Goal: Task Accomplishment & Management: Use online tool/utility

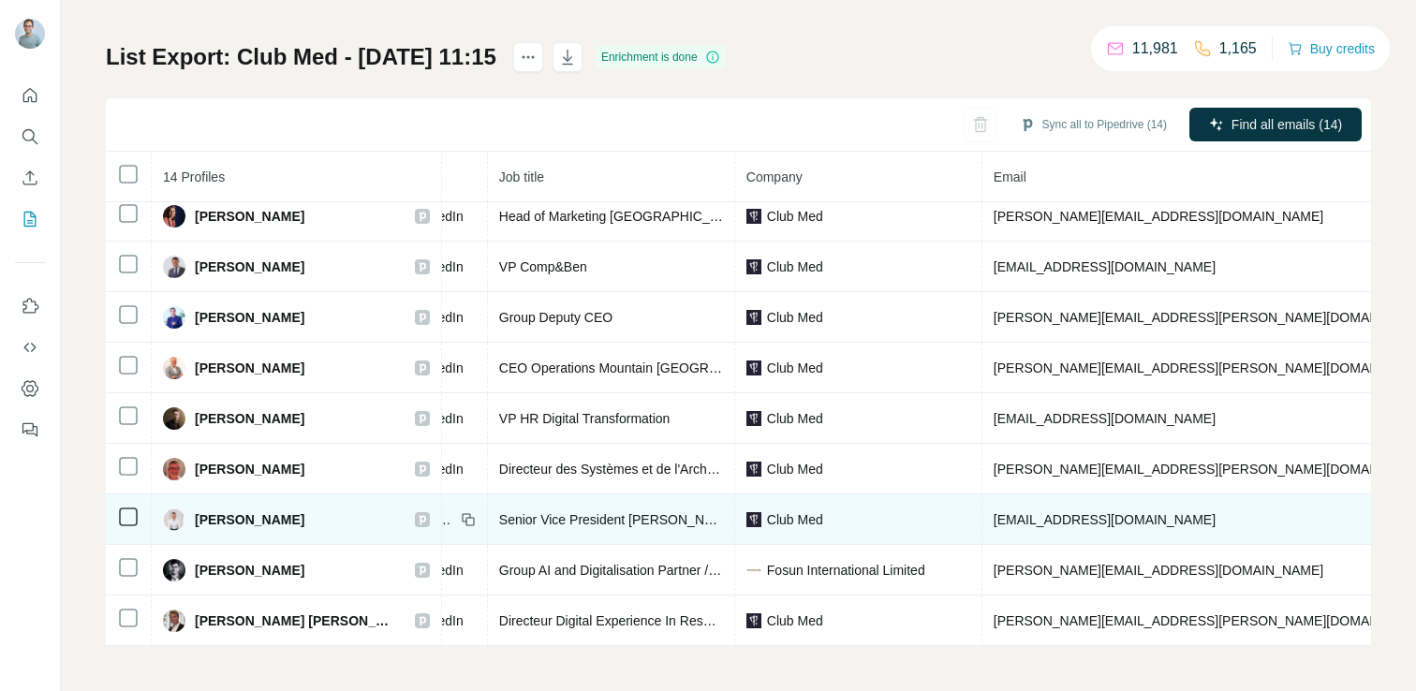
scroll to position [264, 0]
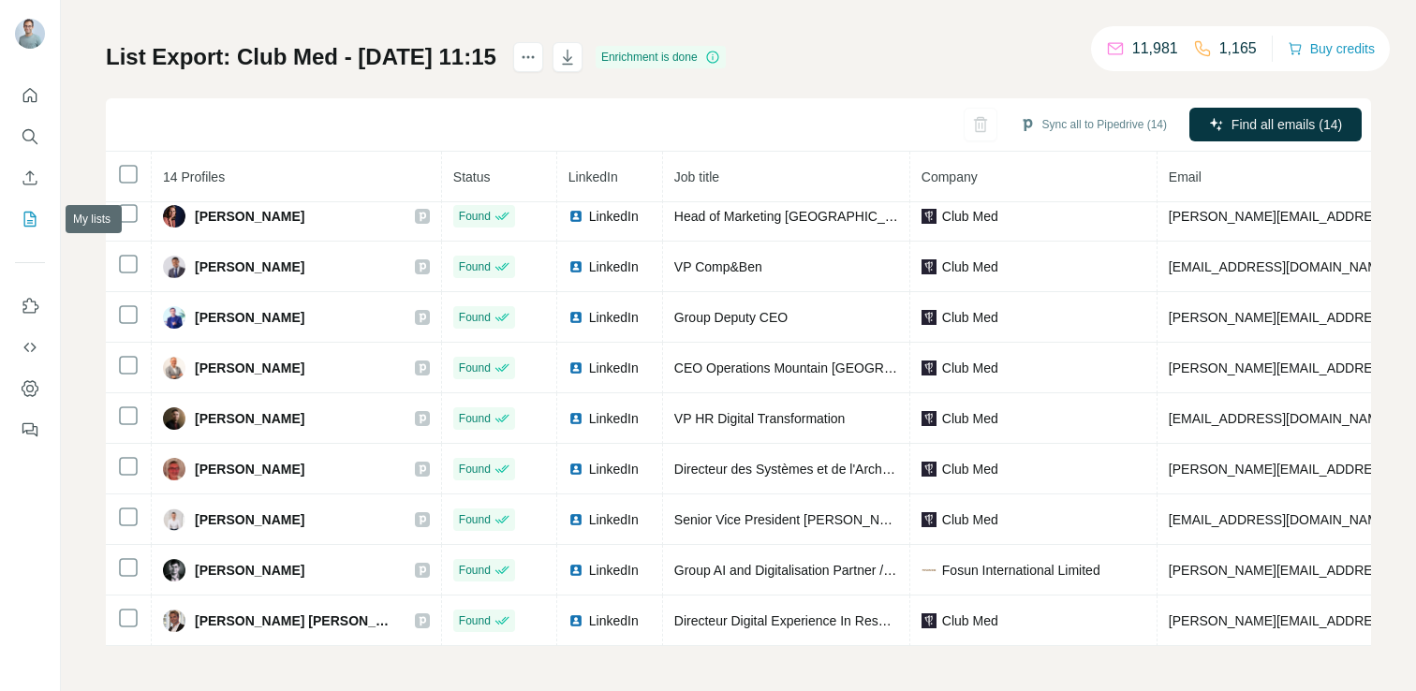
click at [32, 213] on icon "My lists" at bounding box center [30, 219] width 12 height 15
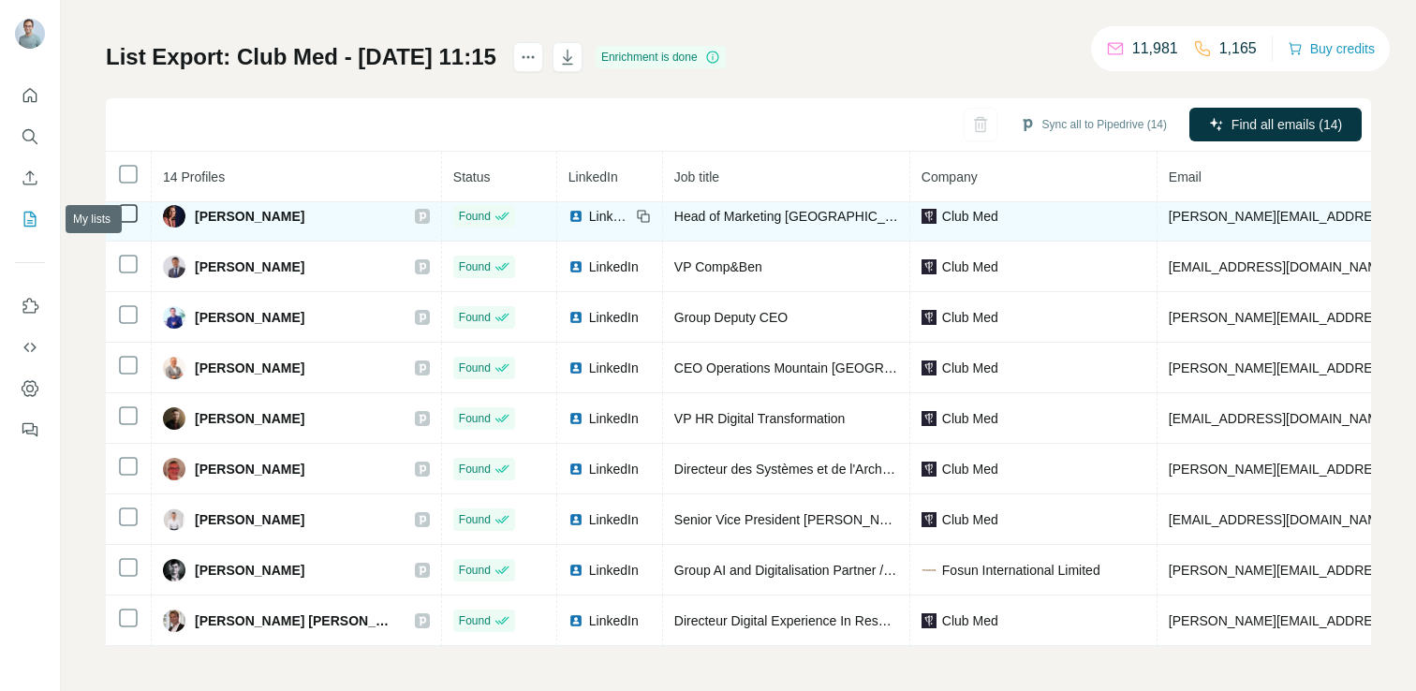
scroll to position [69, 0]
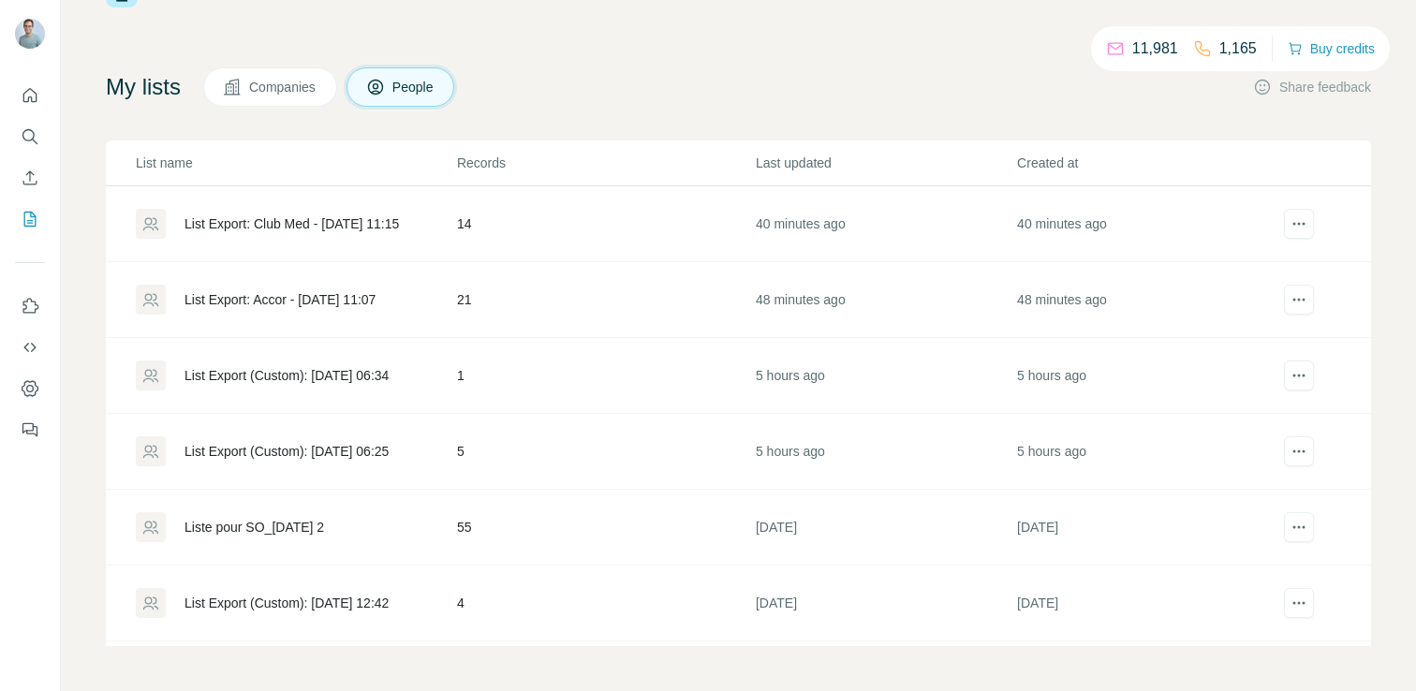
click at [314, 294] on div "List Export: Accor - [DATE] 11:07" at bounding box center [280, 299] width 191 height 19
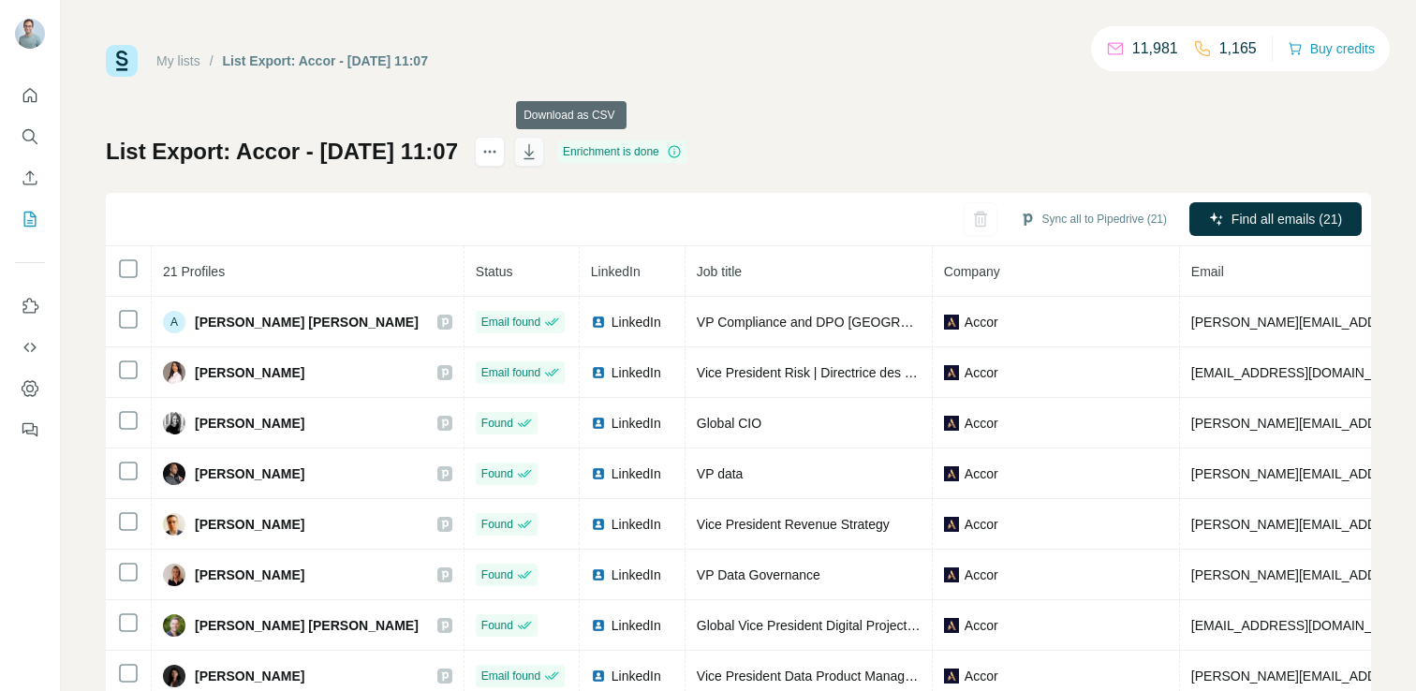
click at [534, 155] on icon "button" at bounding box center [529, 154] width 9 height 6
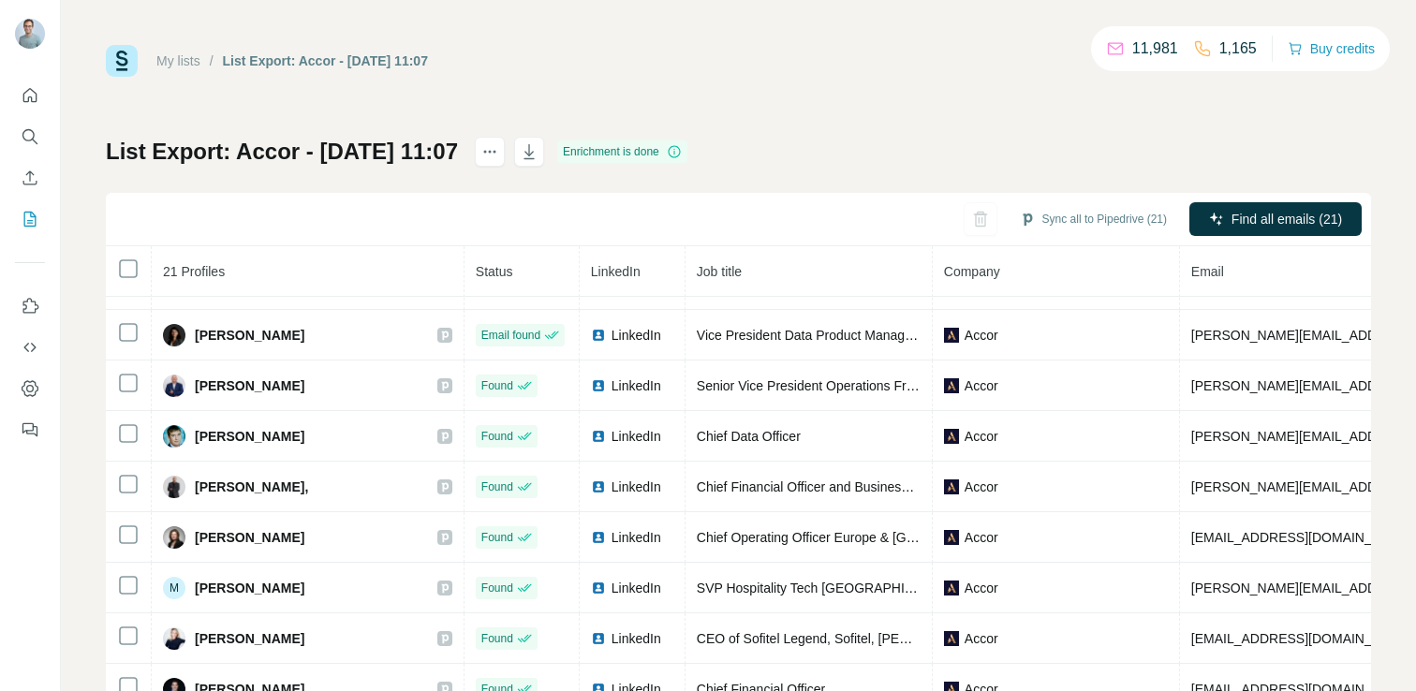
scroll to position [337, 0]
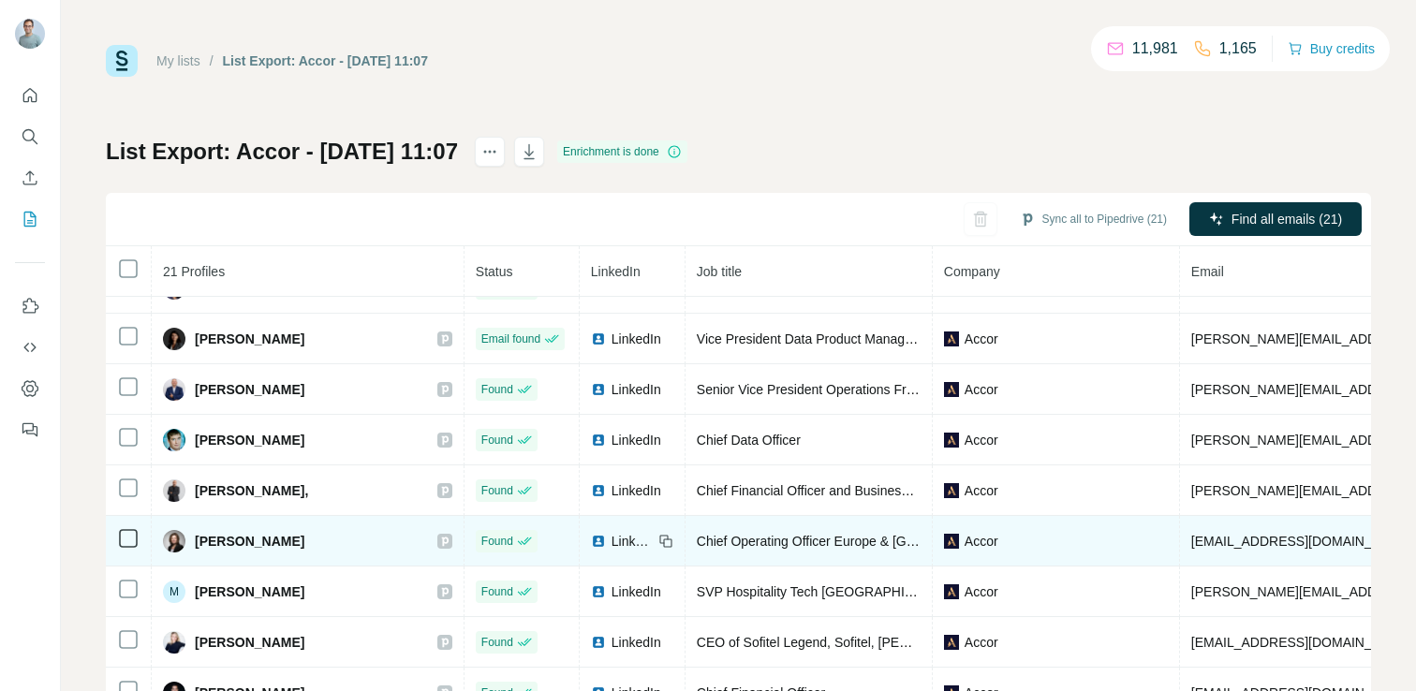
click at [612, 541] on span "LinkedIn" at bounding box center [632, 541] width 41 height 19
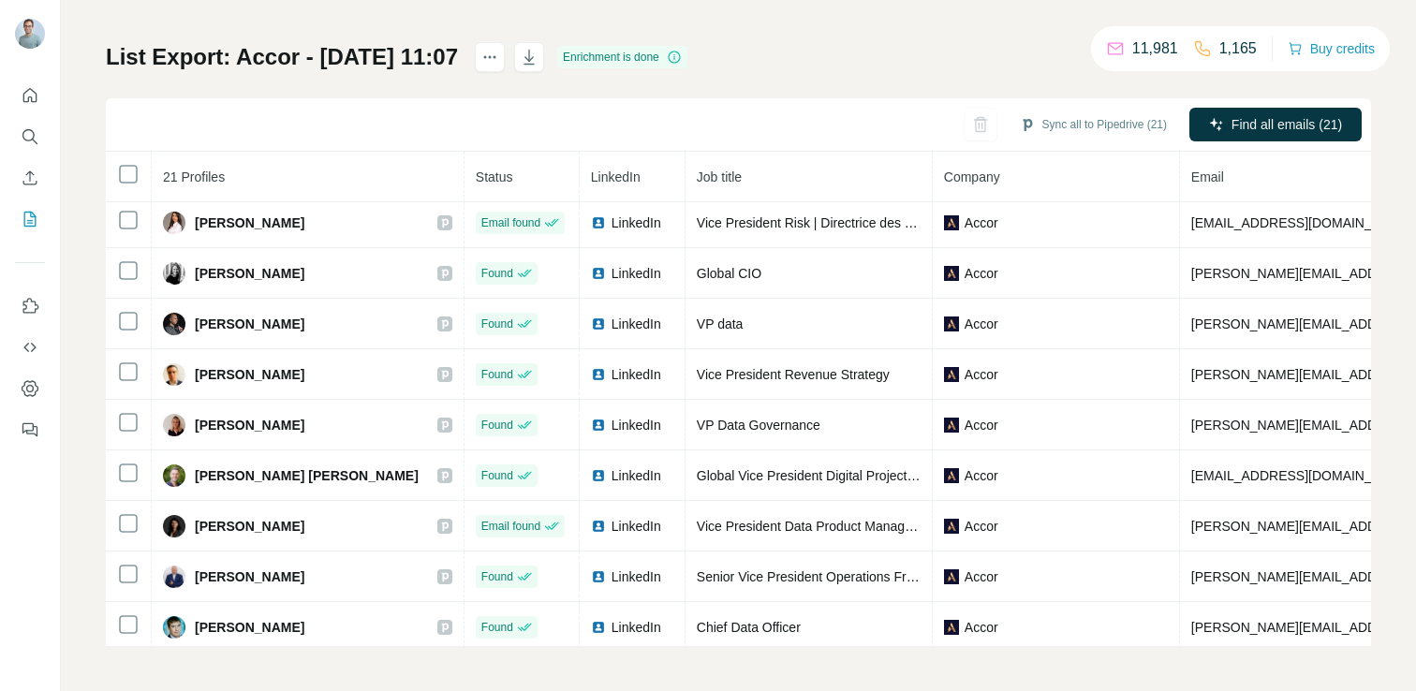
scroll to position [0, 0]
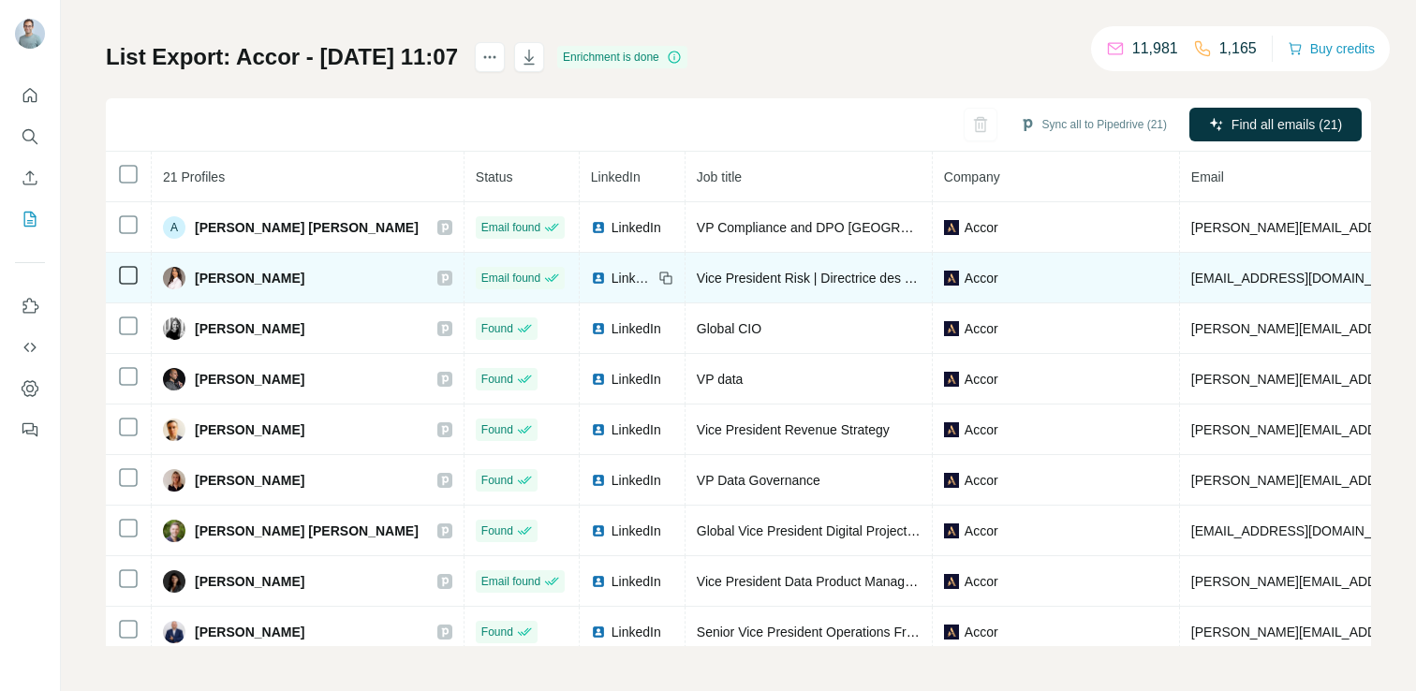
click at [612, 276] on span "LinkedIn" at bounding box center [632, 278] width 41 height 19
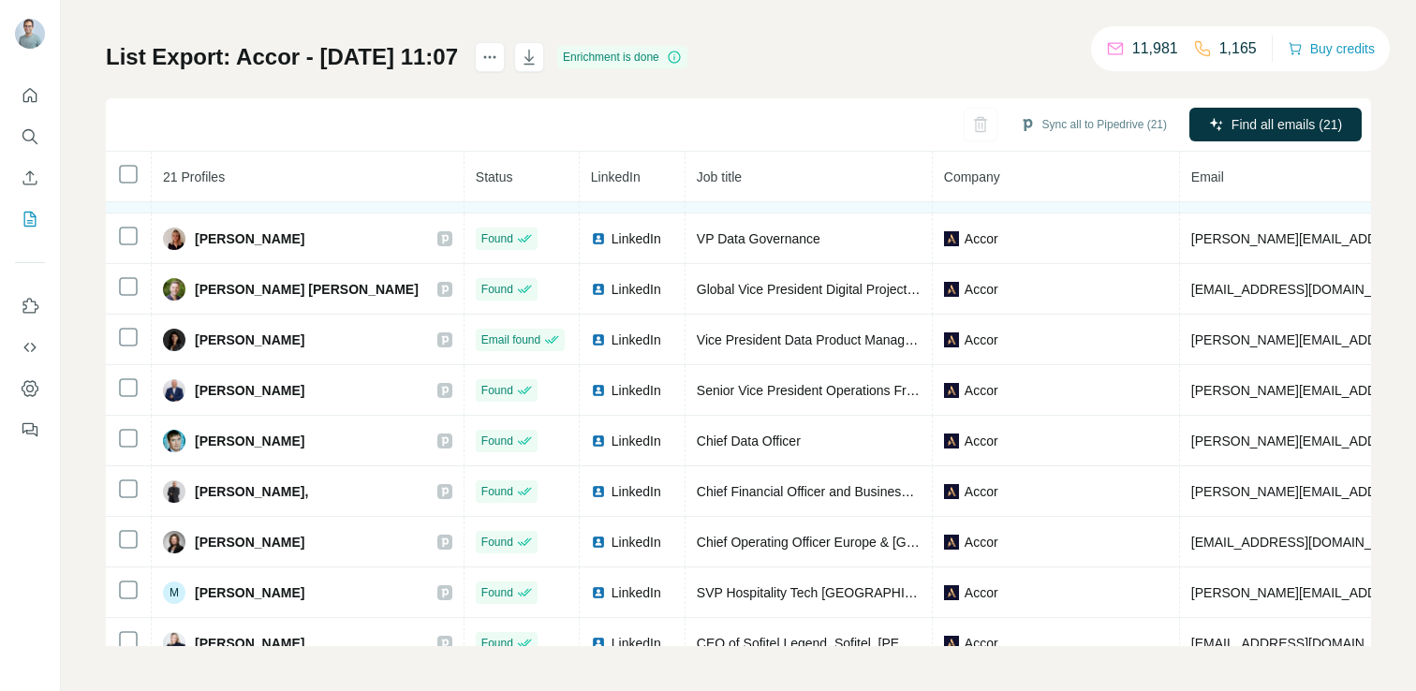
scroll to position [214, 1]
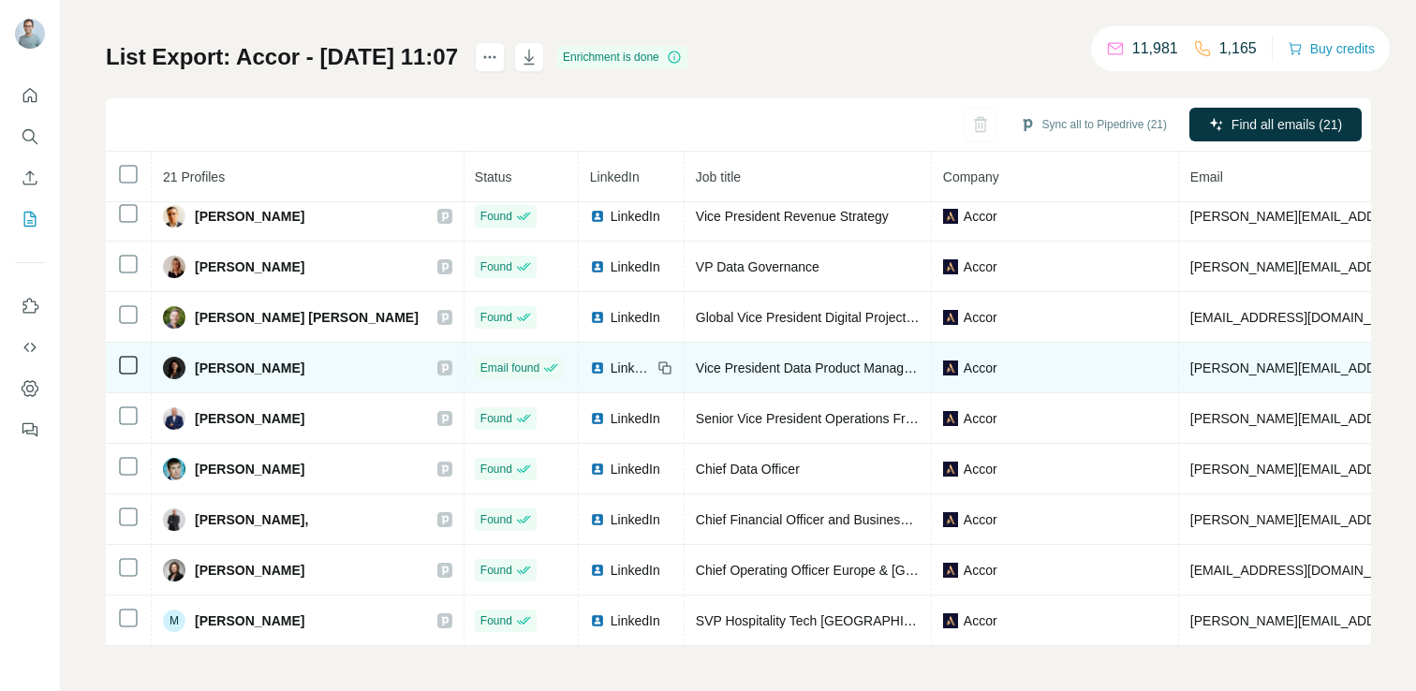
click at [658, 368] on icon at bounding box center [662, 366] width 8 height 8
click at [611, 363] on span "LinkedIn" at bounding box center [631, 368] width 41 height 19
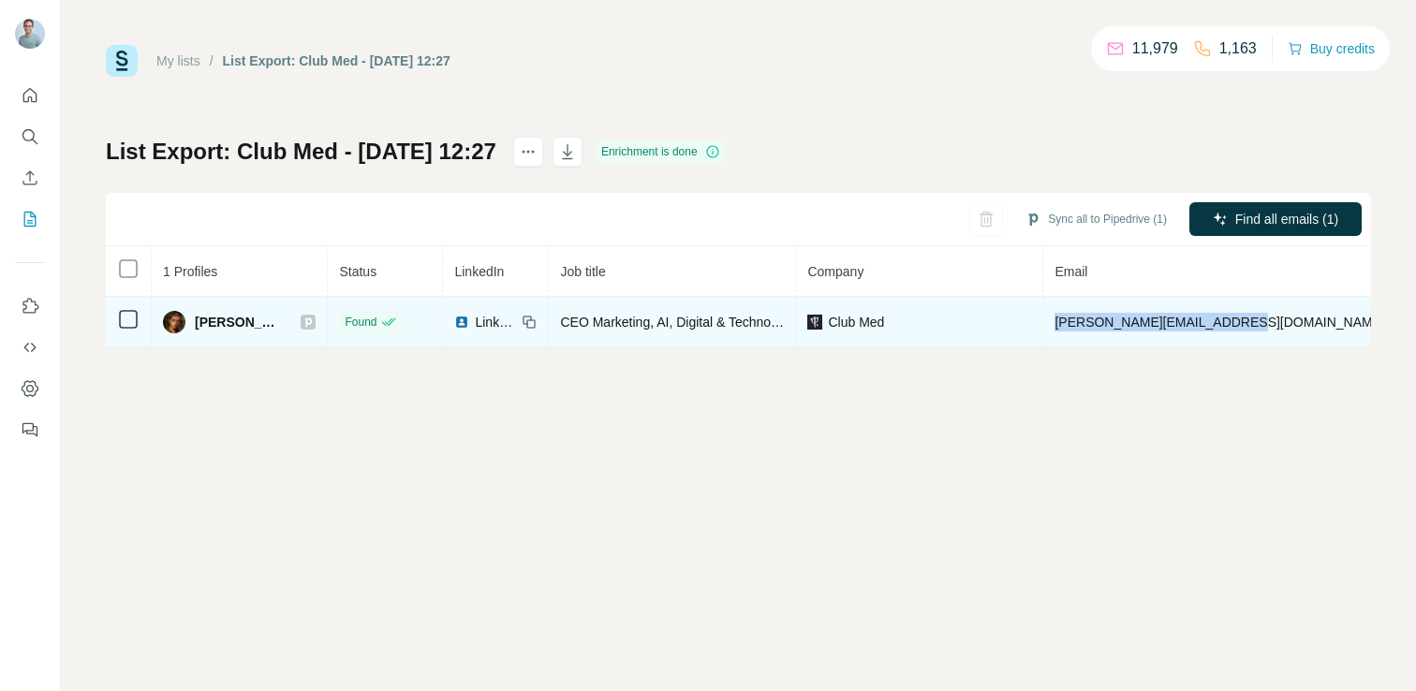
drag, startPoint x: 1225, startPoint y: 322, endPoint x: 1040, endPoint y: 323, distance: 185.5
click at [1043, 323] on td "quentin.briard@clubmed.com" at bounding box center [1219, 322] width 353 height 51
copy span "quentin.briard@clubmed.com"
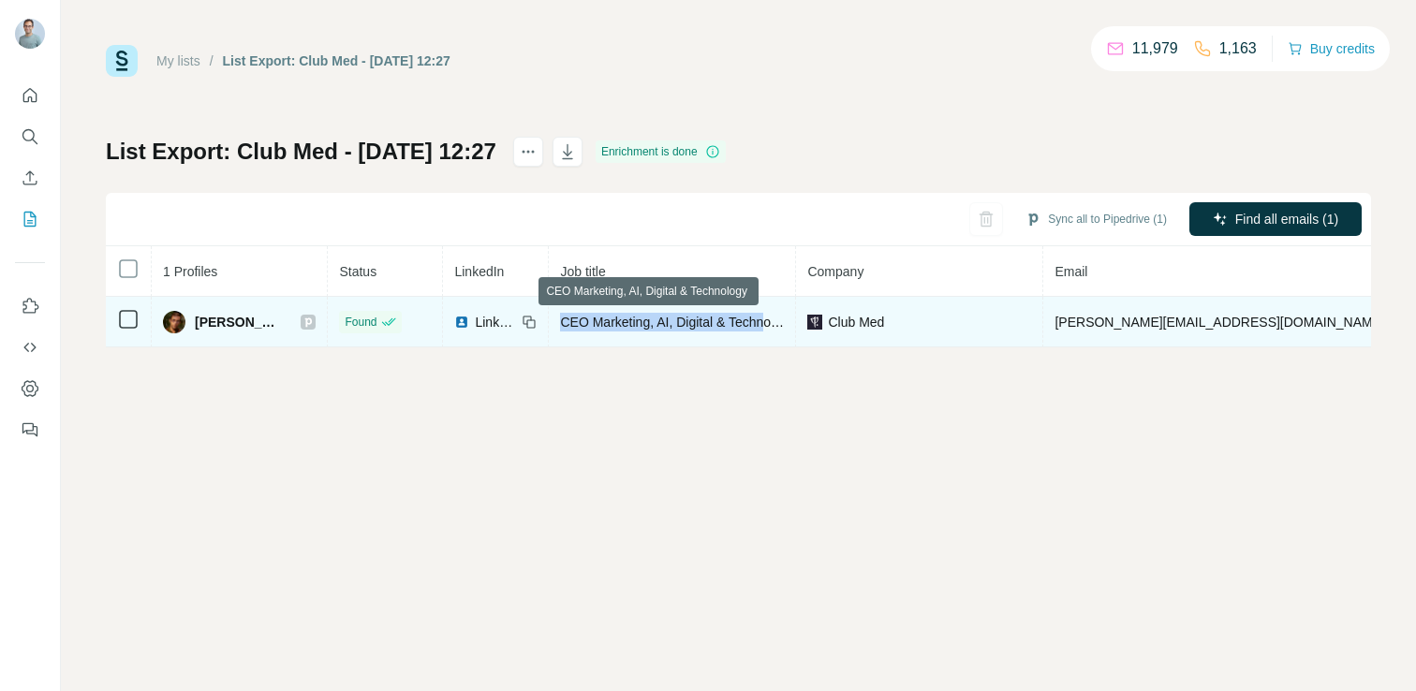
drag, startPoint x: 757, startPoint y: 318, endPoint x: 544, endPoint y: 323, distance: 212.7
click at [560, 323] on span "CEO Marketing, AI, Digital & Technology" at bounding box center [677, 322] width 234 height 15
copy span "CEO Marketing, AI, Digital & Techn"
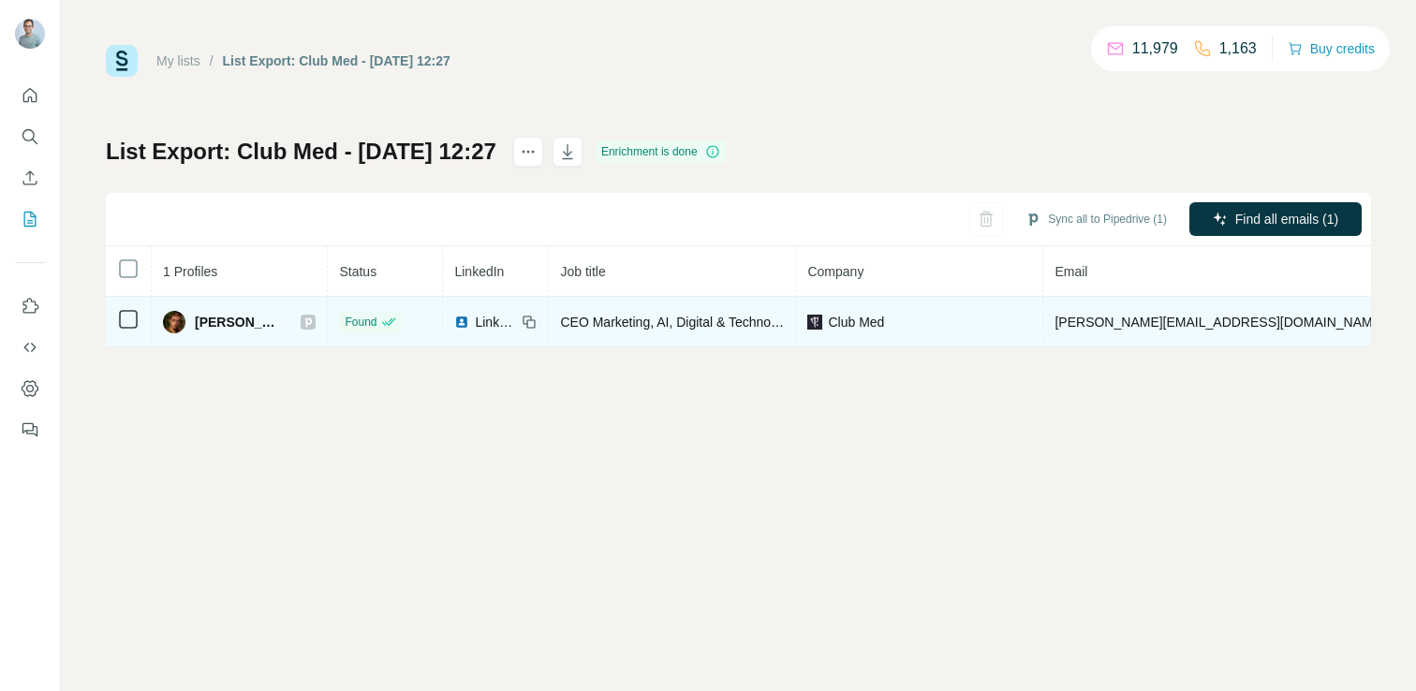
click at [527, 320] on icon at bounding box center [531, 323] width 8 height 8
